Goal: Information Seeking & Learning: Understand process/instructions

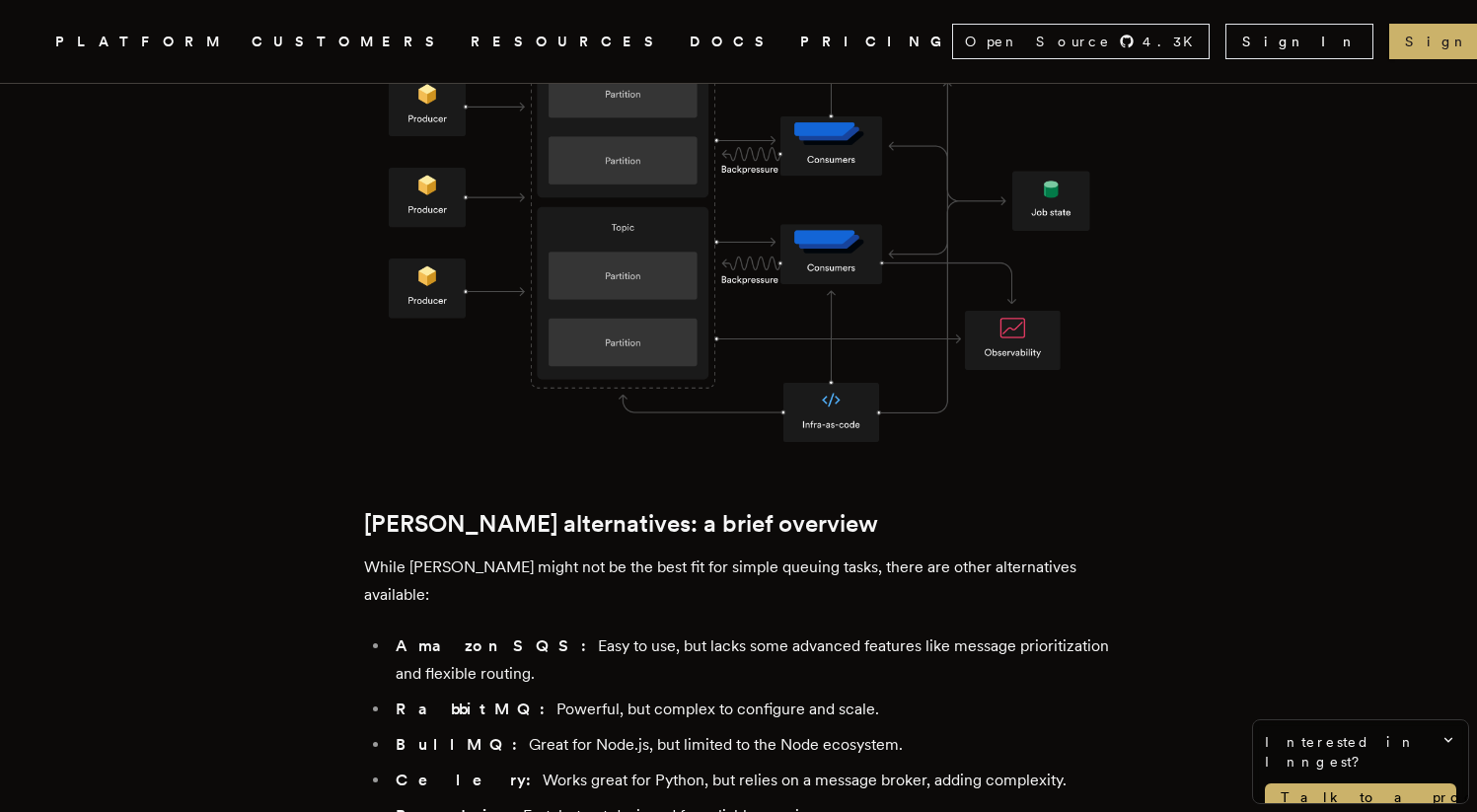
scroll to position [2027, 0]
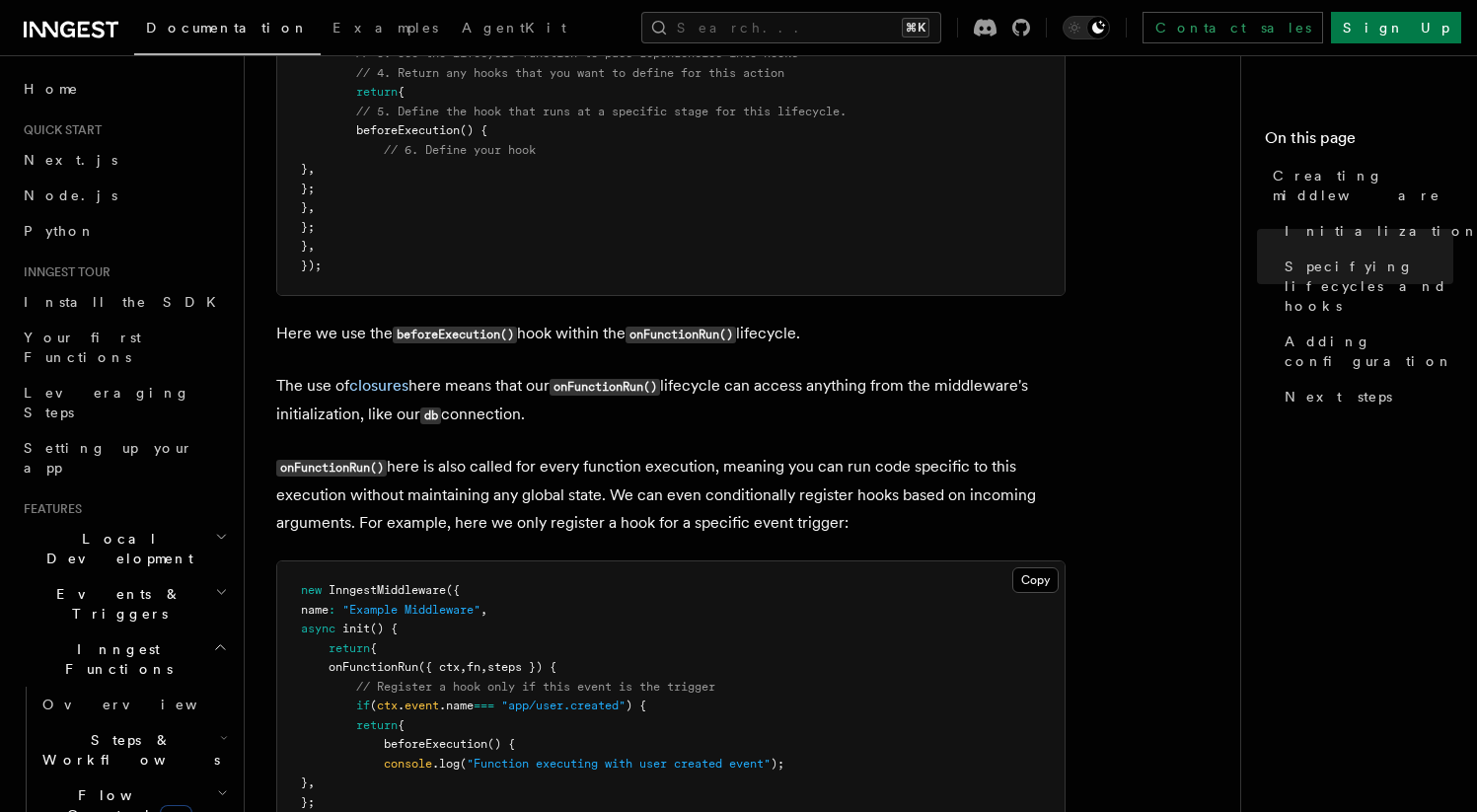
scroll to position [2588, 0]
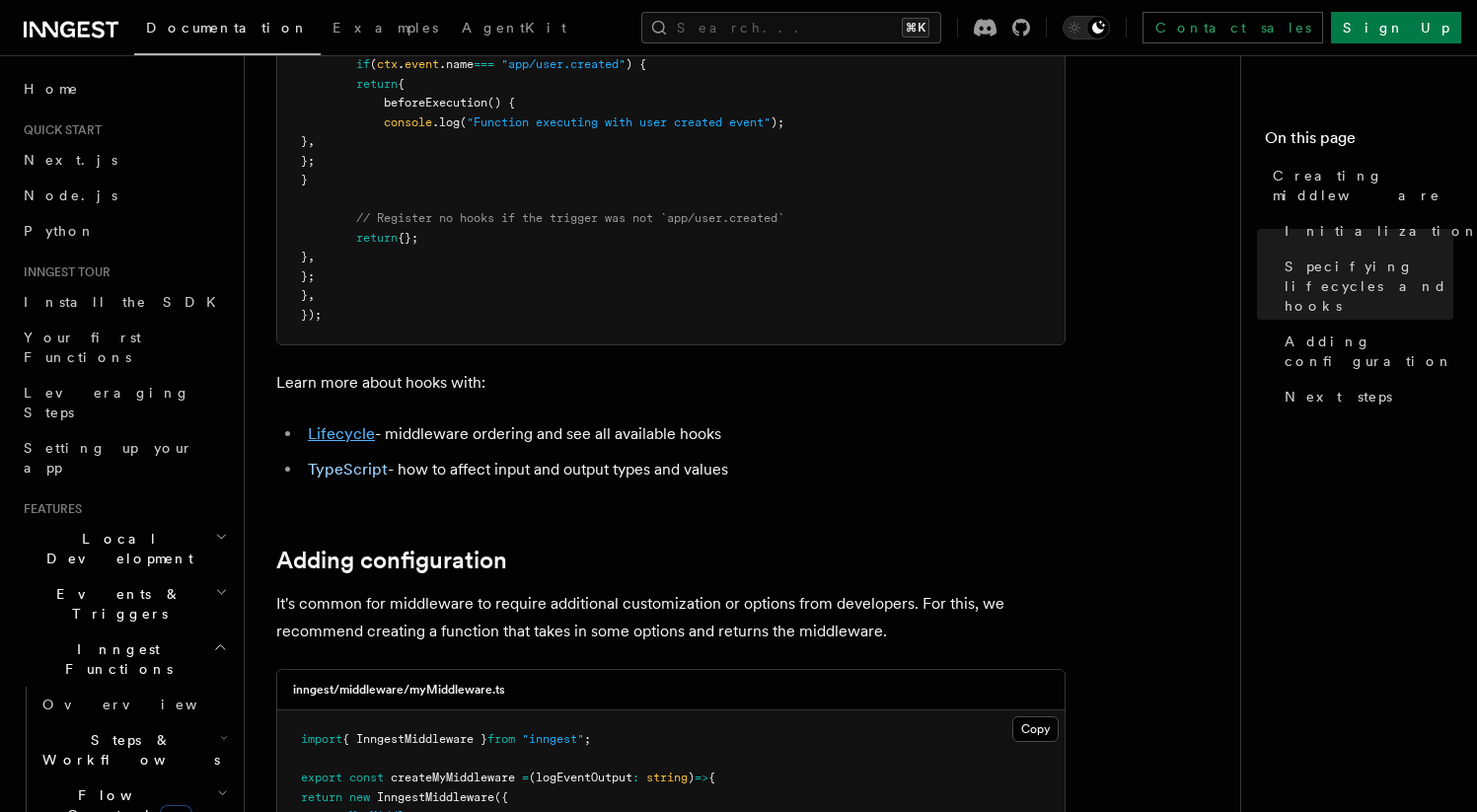
click at [341, 433] on link "Lifecycle" at bounding box center [342, 434] width 67 height 19
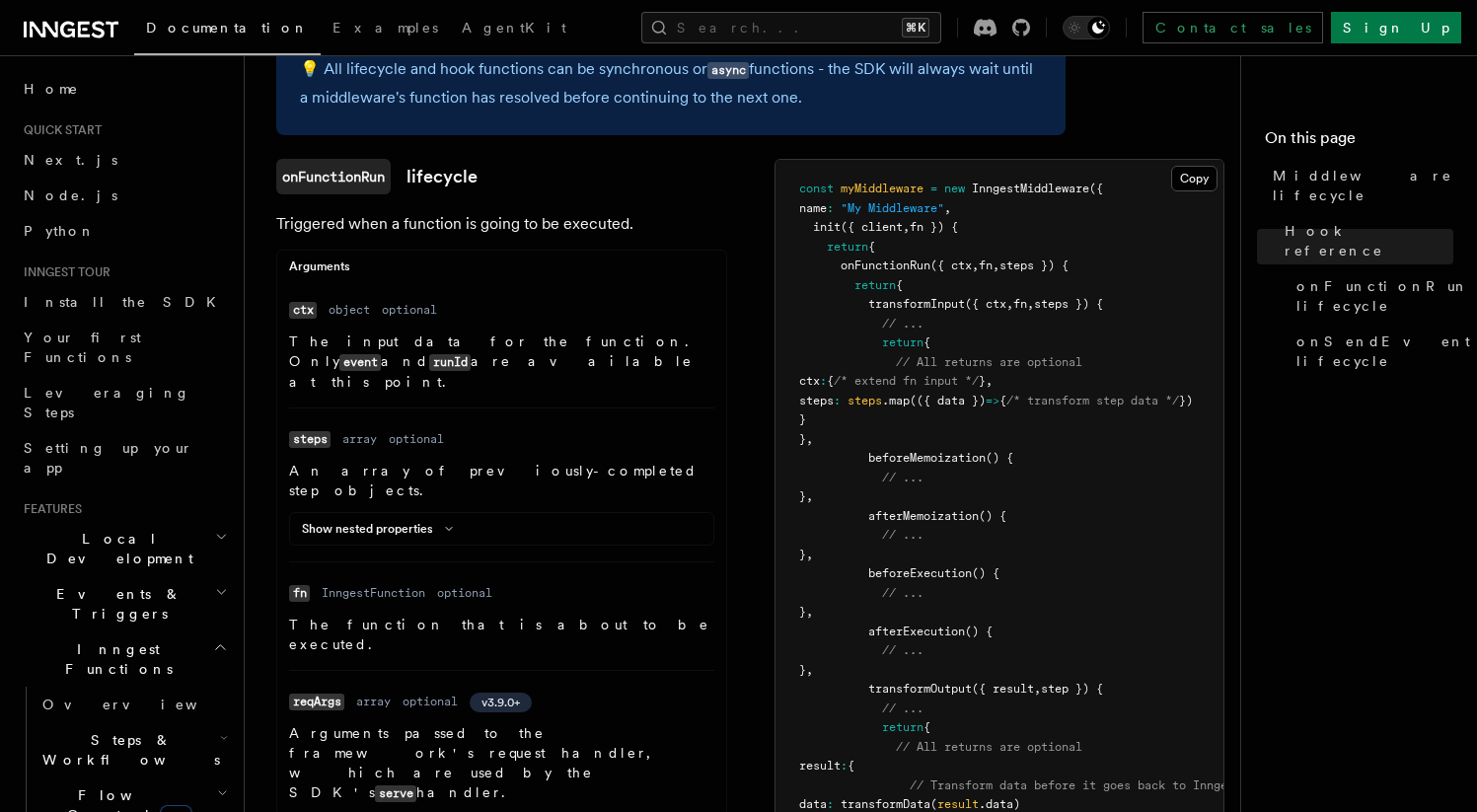
scroll to position [205, 0]
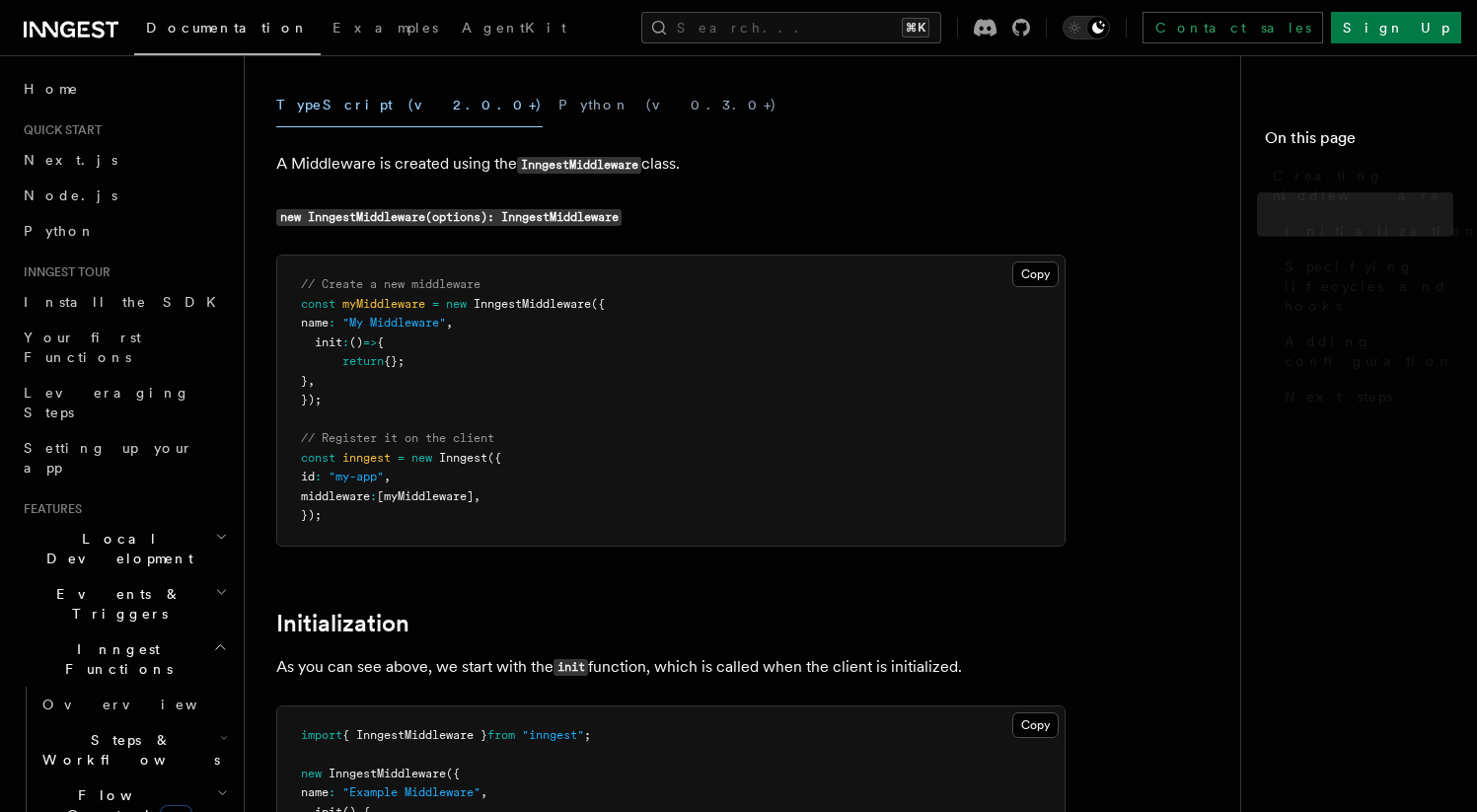
scroll to position [2588, 0]
